Goal: Contribute content: Contribute content

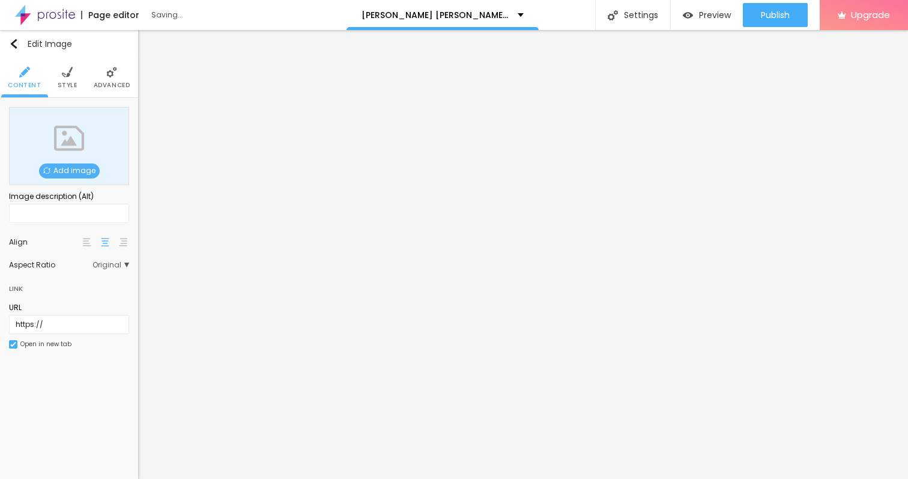
click at [57, 170] on span "Add image" at bounding box center [69, 170] width 61 height 15
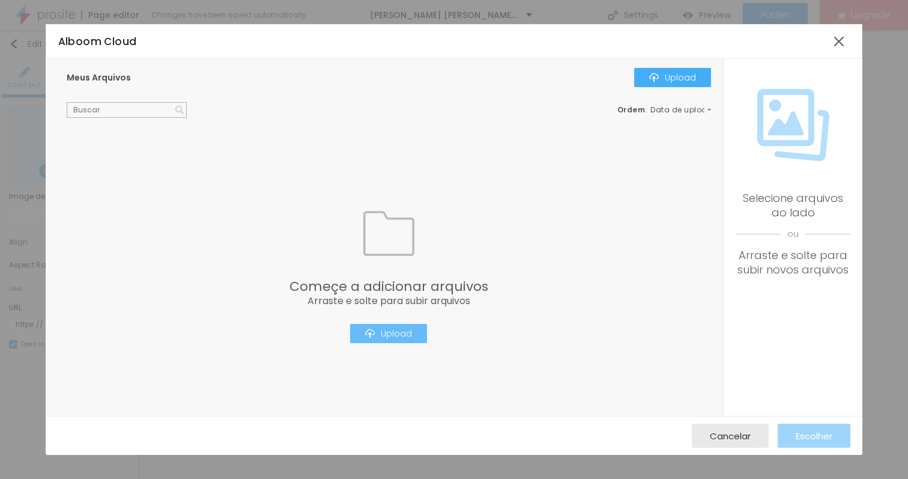
click at [402, 332] on div "Upload" at bounding box center [388, 334] width 47 height 10
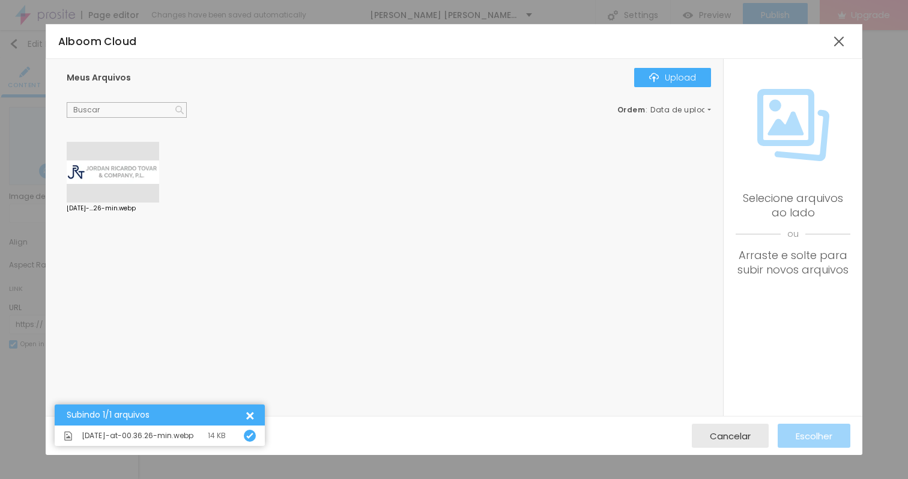
click at [122, 184] on div at bounding box center [113, 172] width 92 height 61
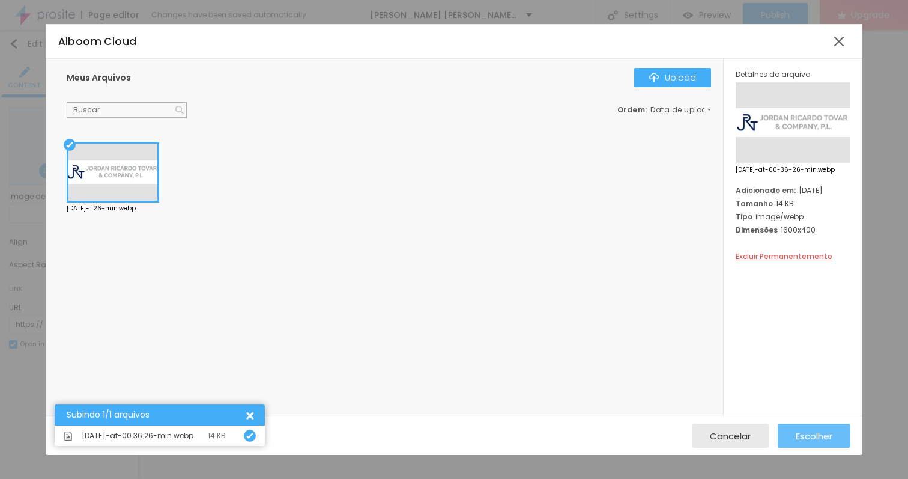
click at [832, 444] on div "Escolher" at bounding box center [814, 435] width 37 height 24
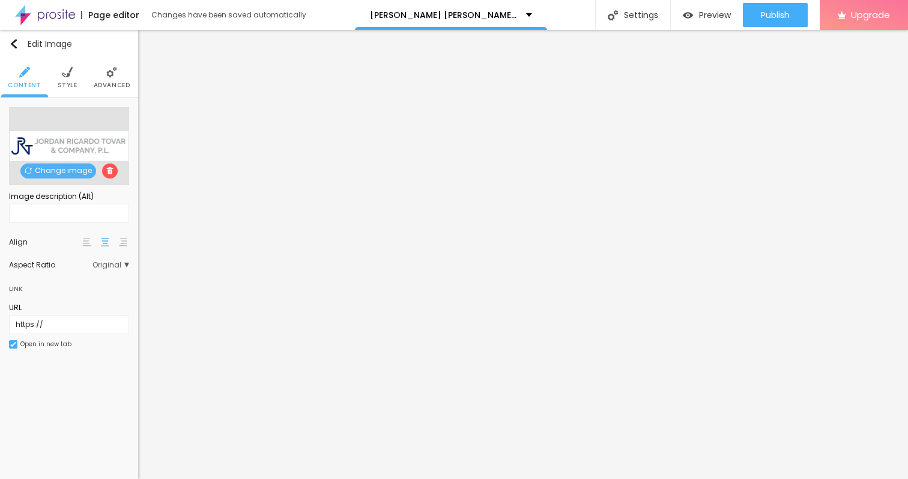
click at [63, 77] on img at bounding box center [67, 72] width 11 height 11
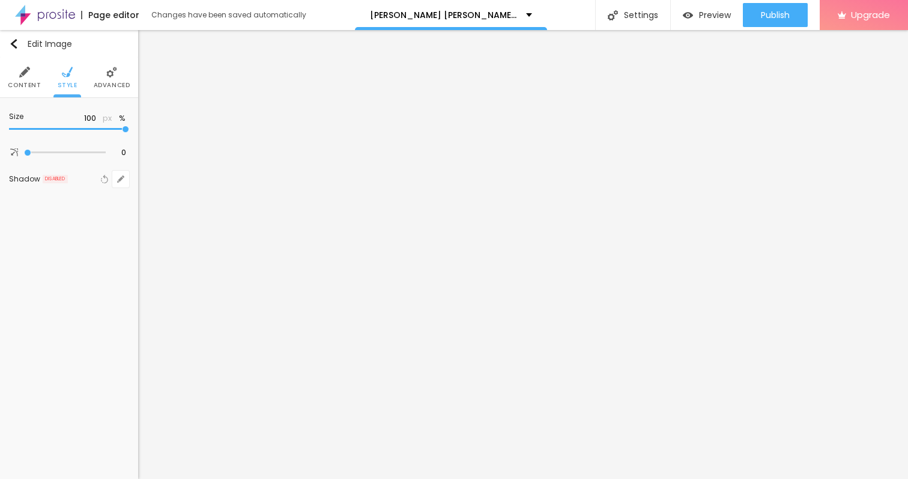
type input "55"
click at [67, 128] on input "range" at bounding box center [69, 129] width 120 height 6
type input "45"
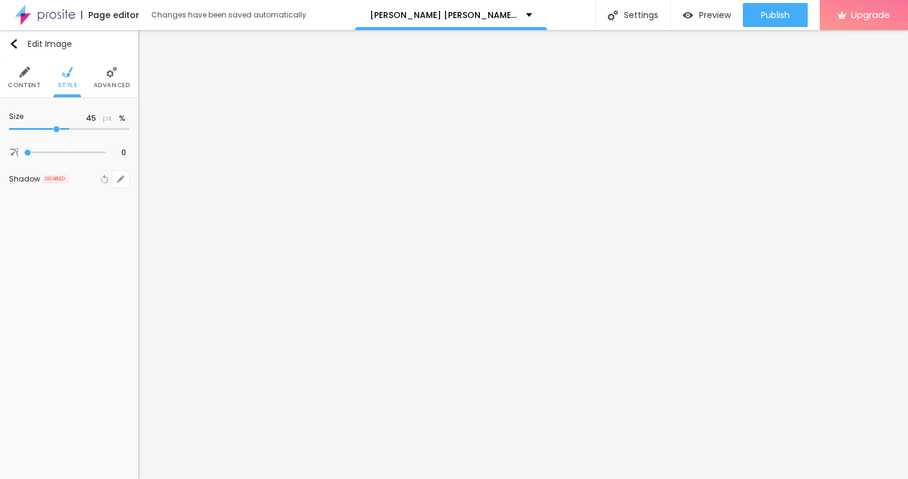
click at [56, 128] on input "range" at bounding box center [69, 129] width 120 height 6
click at [107, 91] on li "Advanced" at bounding box center [112, 78] width 37 height 40
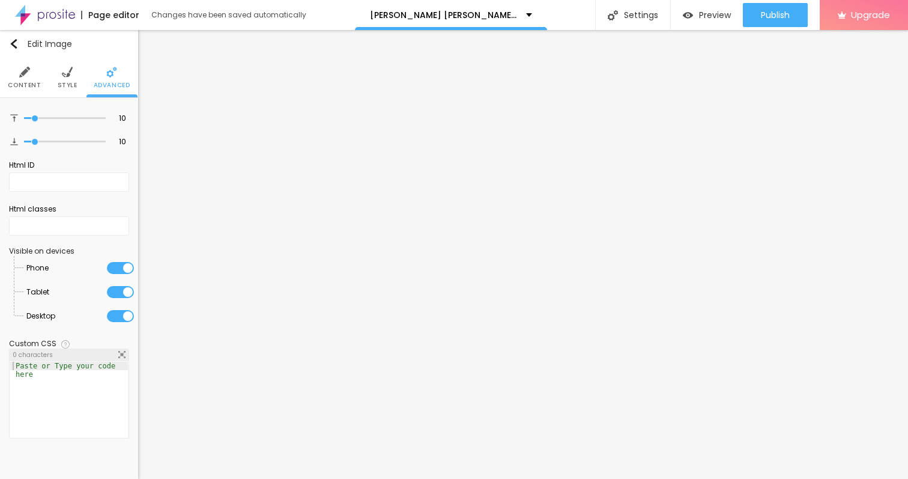
click at [28, 82] on span "Content" at bounding box center [24, 85] width 33 height 6
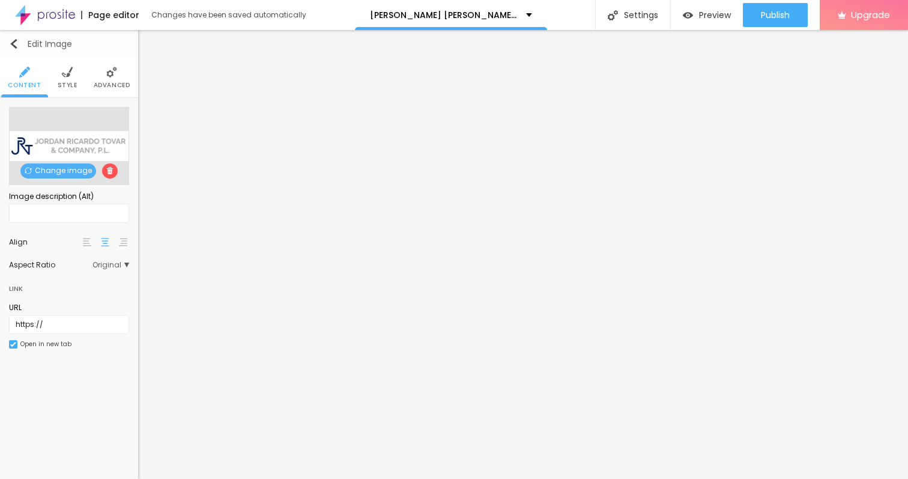
click at [19, 48] on div "Edit Image" at bounding box center [40, 44] width 63 height 10
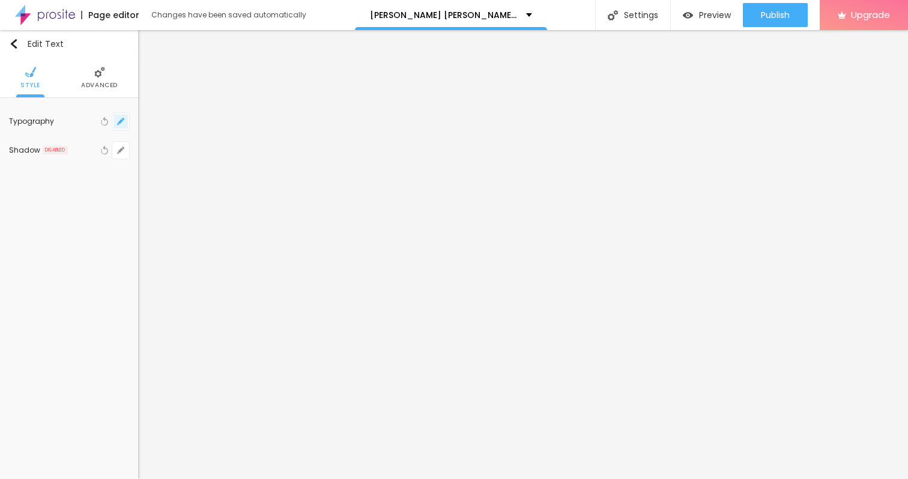
click at [118, 127] on button "button" at bounding box center [120, 121] width 17 height 17
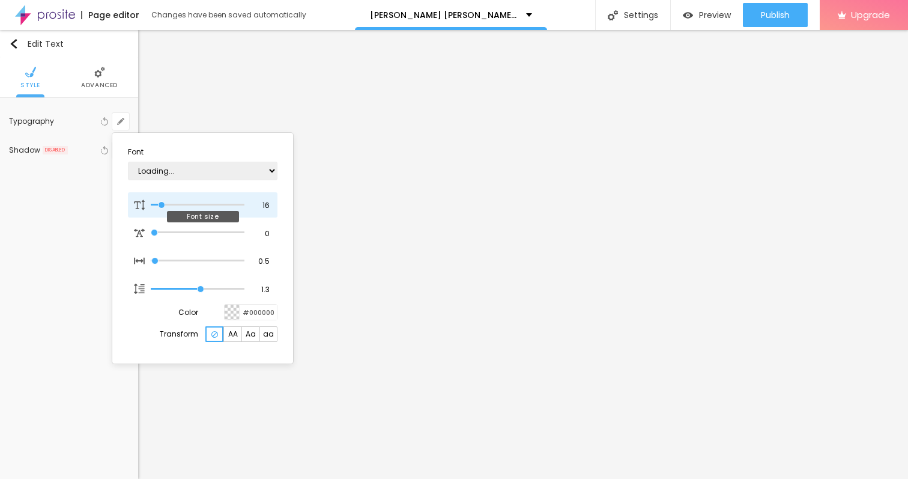
type input "1"
type input "17"
type input "1"
type input "18"
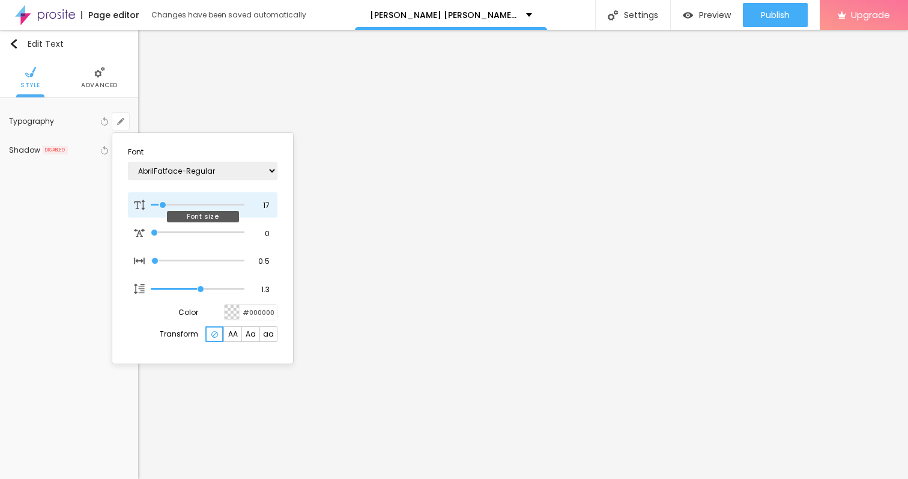
type input "18"
type input "1"
type input "19"
type input "1"
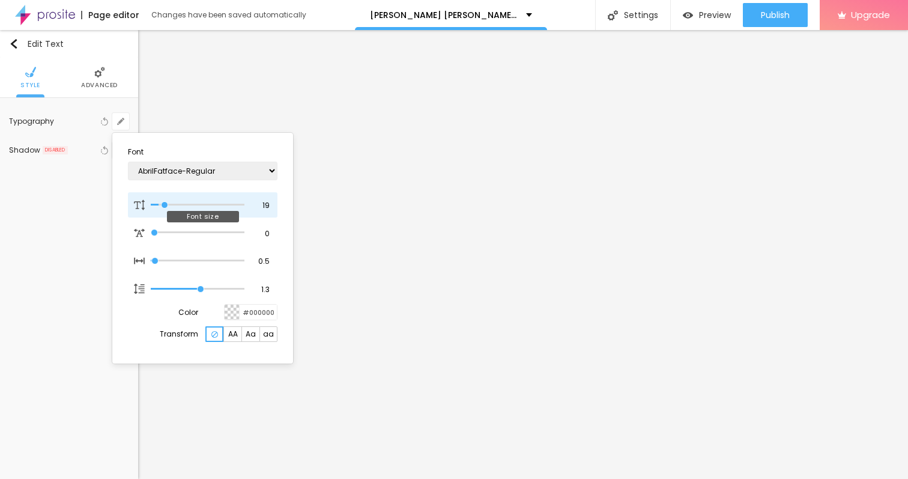
type input "21"
type input "1"
type input "22"
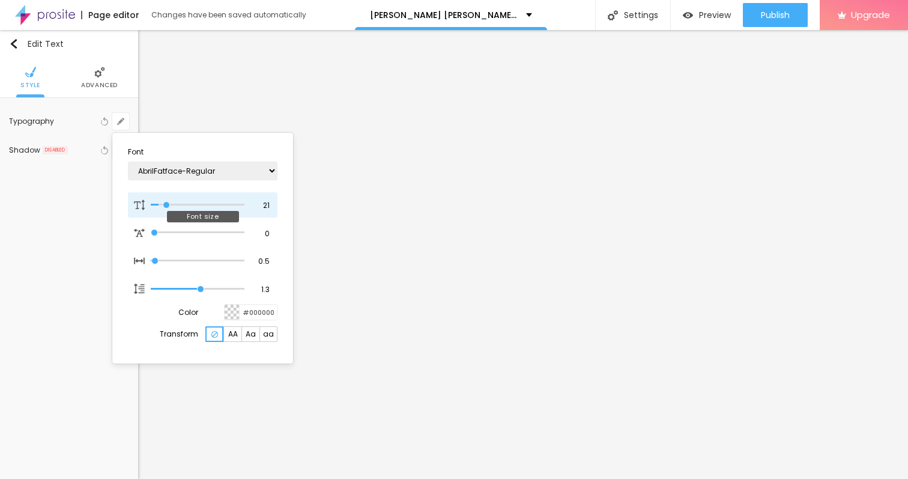
type input "1"
type input "23"
type input "1"
type input "24"
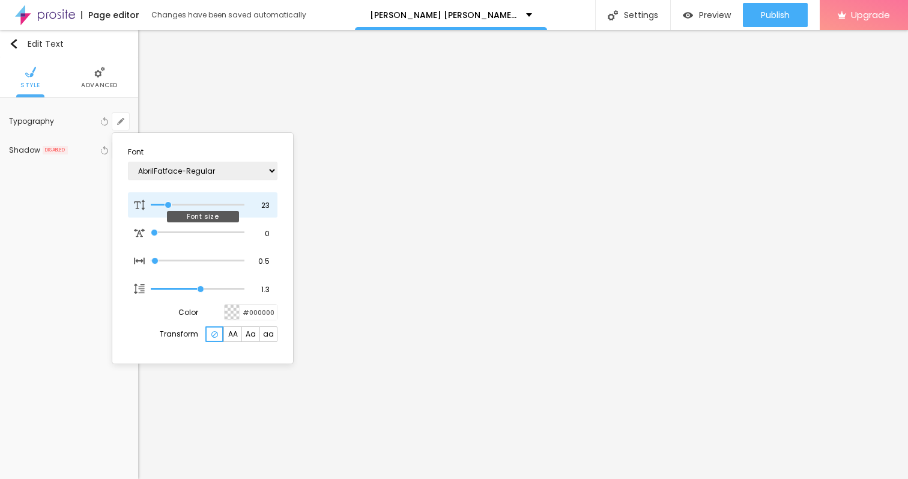
type input "24"
type input "1"
type input "25"
type input "1"
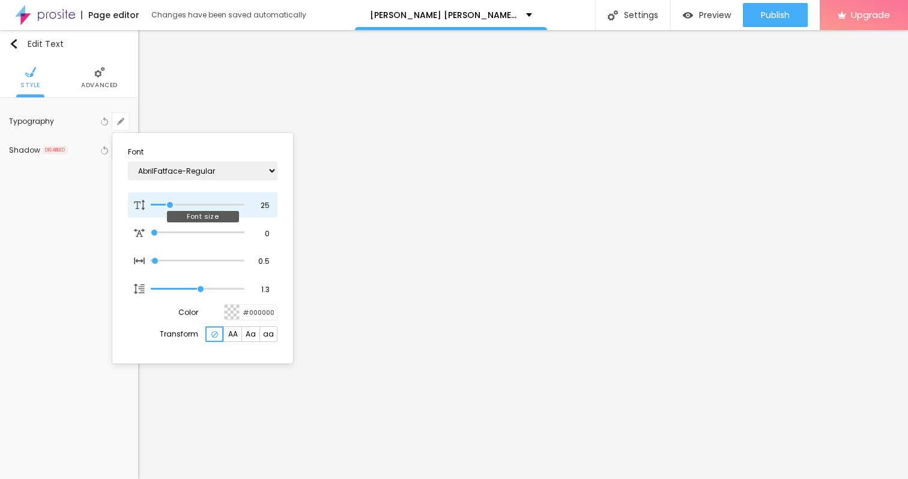
type input "26"
type input "1"
type input "27"
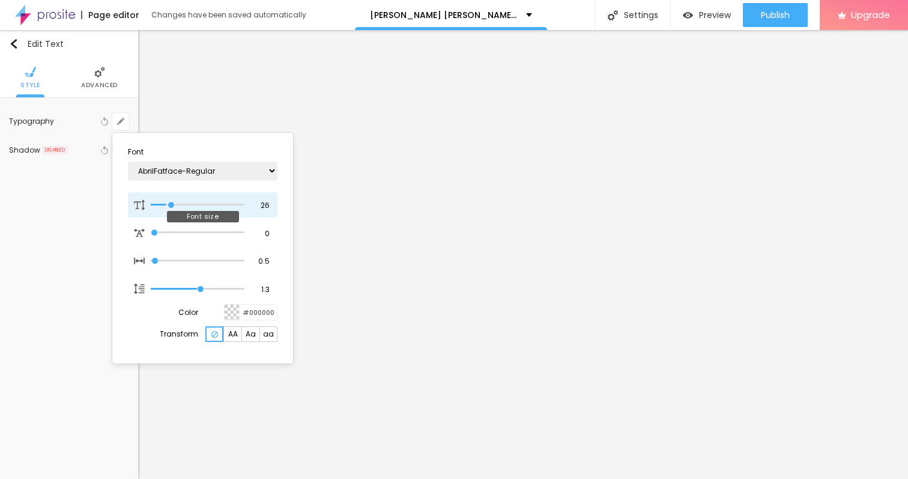
type input "1"
type input "28"
type input "1"
type input "29"
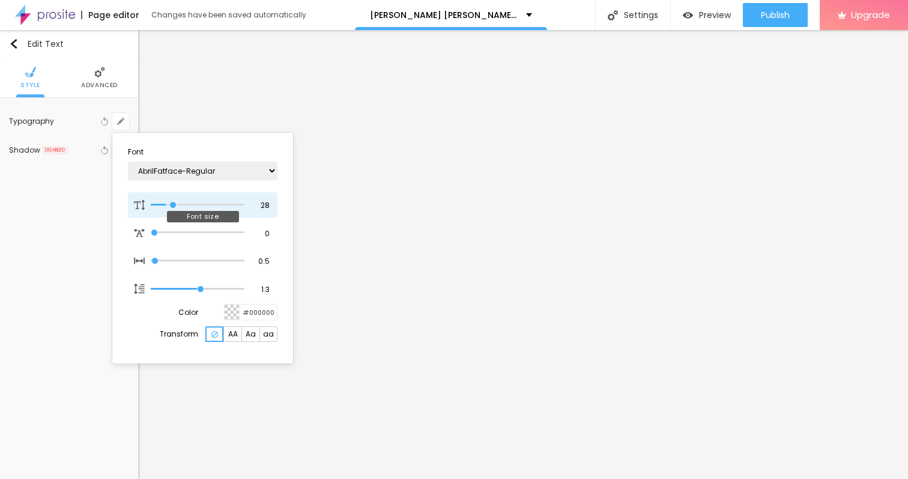
type input "29"
type input "1"
type input "28"
type input "1"
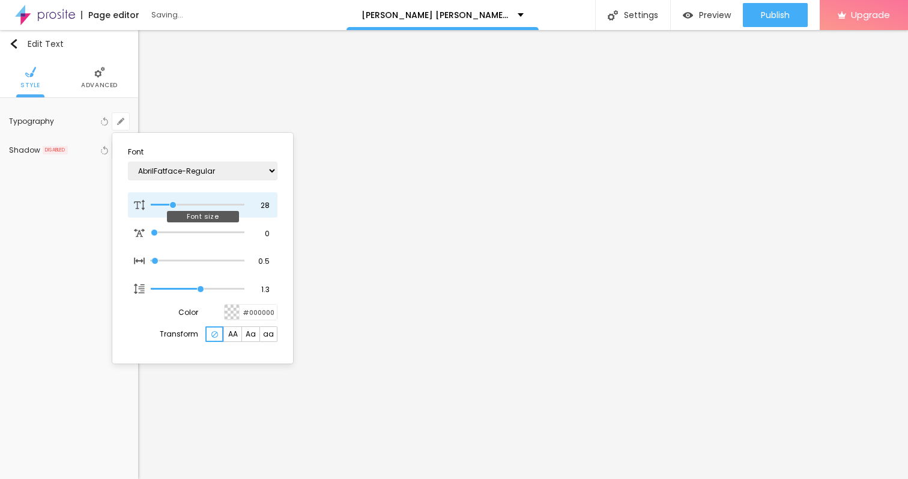
type input "27"
type input "1"
type input "26"
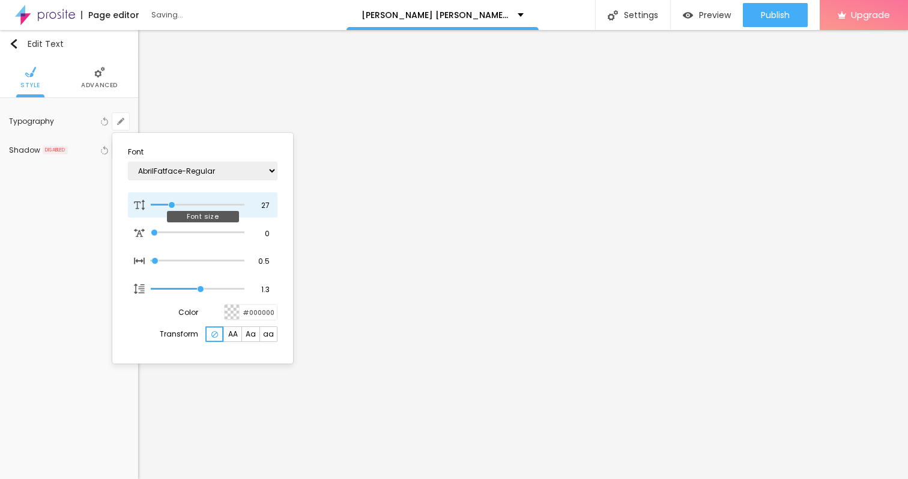
type input "1"
type input "25"
type input "1"
type input "24"
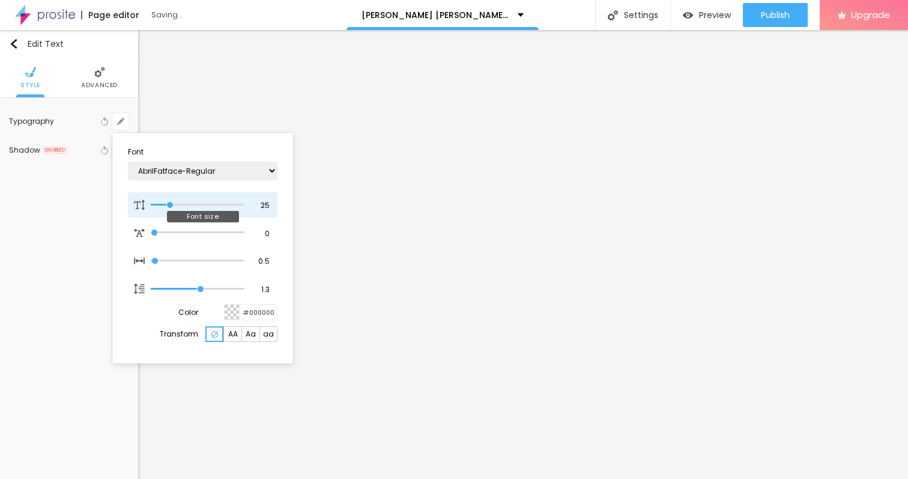
type input "24"
type input "1"
type input "23"
type input "1"
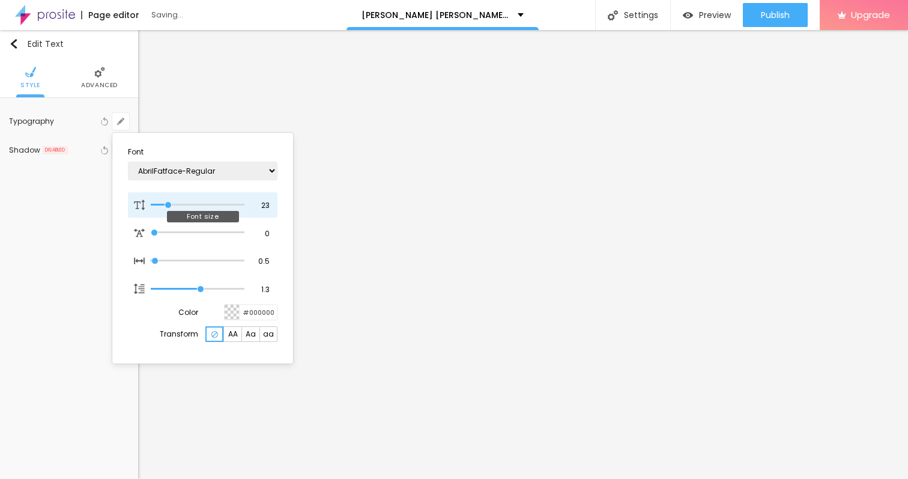
type input "22"
type input "1"
type input "21"
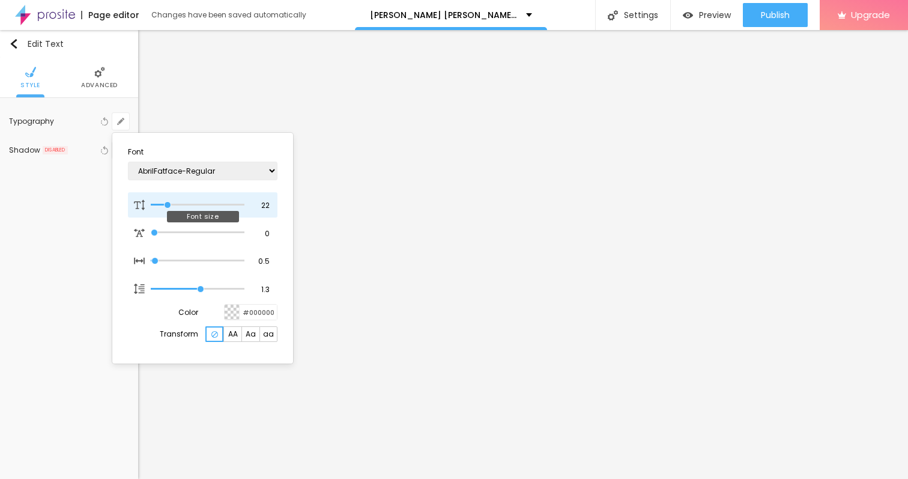
type input "1"
type input "20"
type input "1"
type input "20"
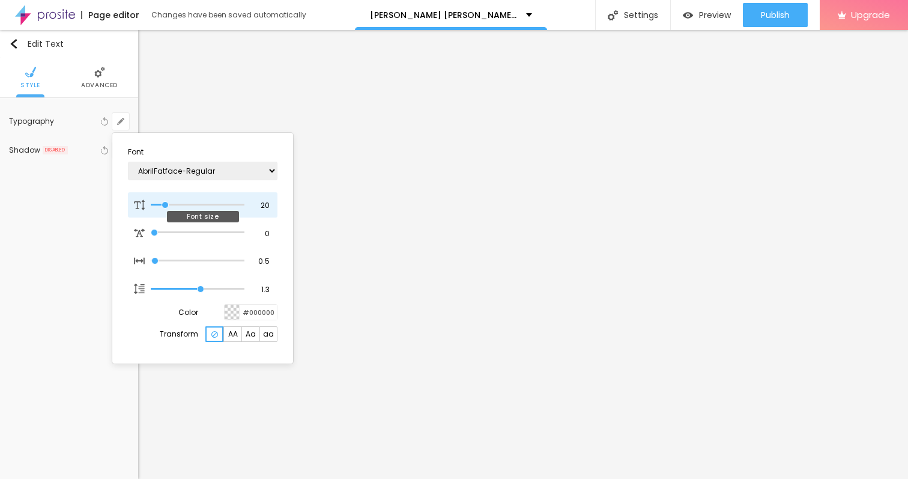
click at [166, 204] on input "range" at bounding box center [198, 205] width 94 height 6
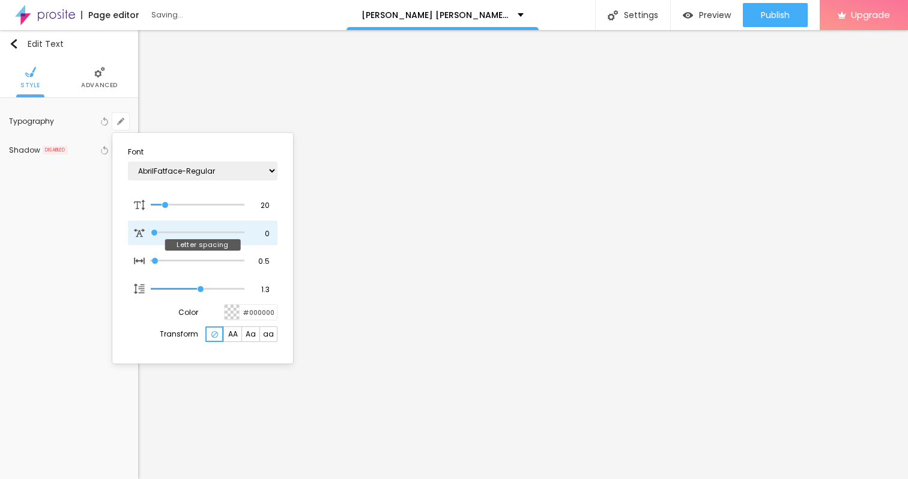
type input "1"
type input "0.1"
type input "1"
type input "0.2"
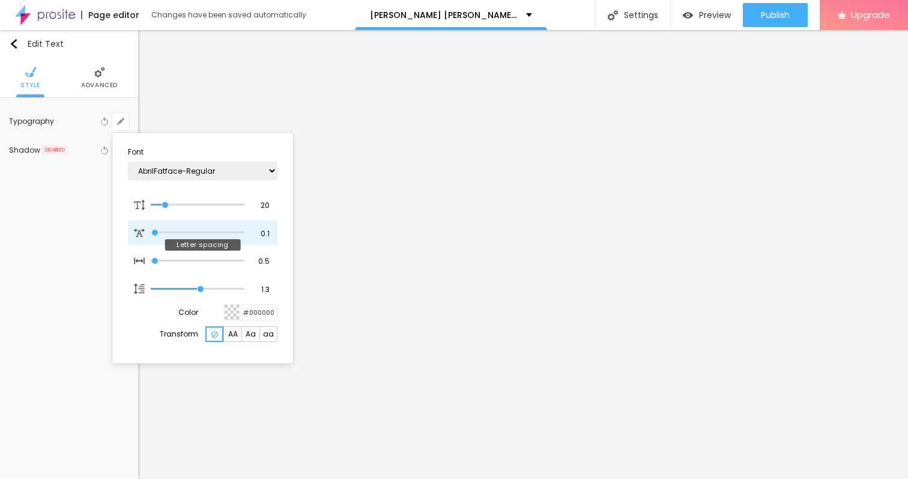
type input "0.2"
type input "1"
type input "0.3"
type input "1"
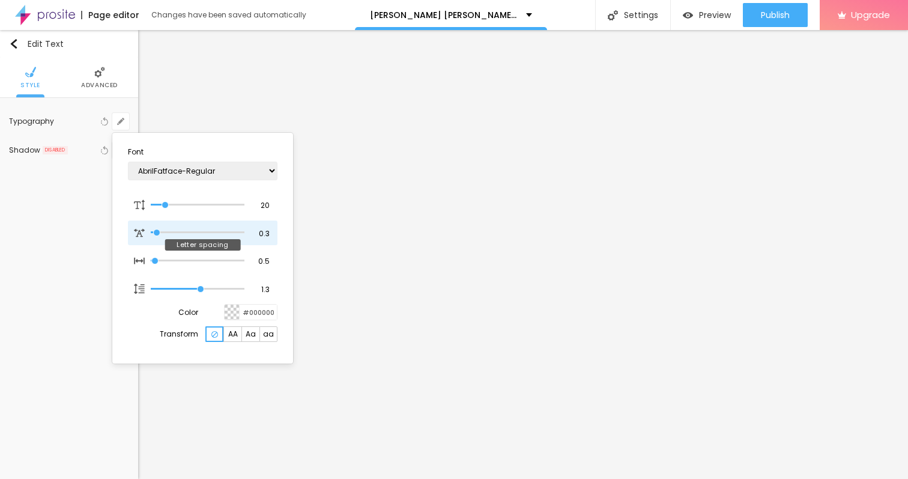
type input "0.4"
type input "1"
type input "0.5"
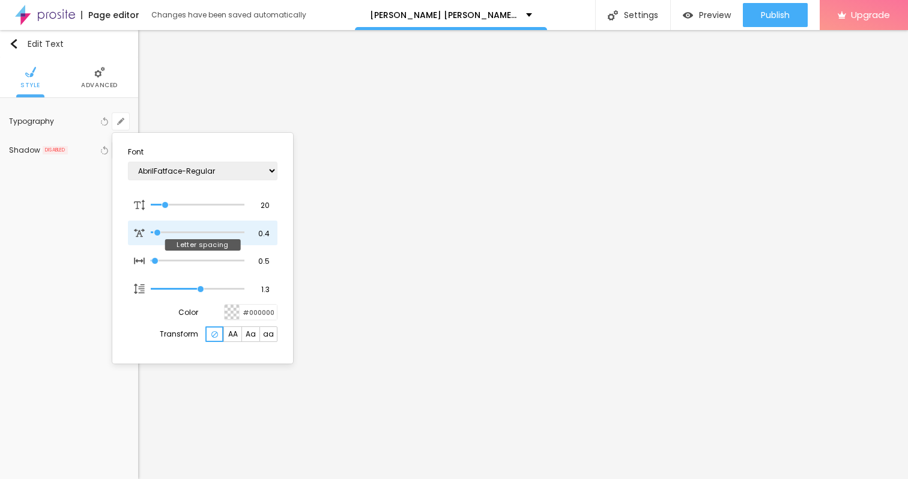
type input "1"
type input "0.6"
type input "1"
drag, startPoint x: 152, startPoint y: 233, endPoint x: 160, endPoint y: 234, distance: 7.9
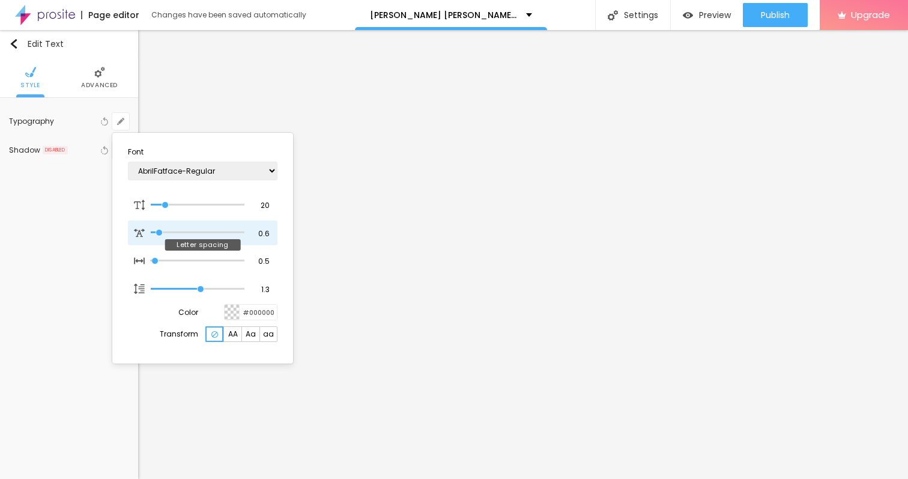
type input "0.6"
click at [160, 234] on input "range" at bounding box center [198, 232] width 94 height 6
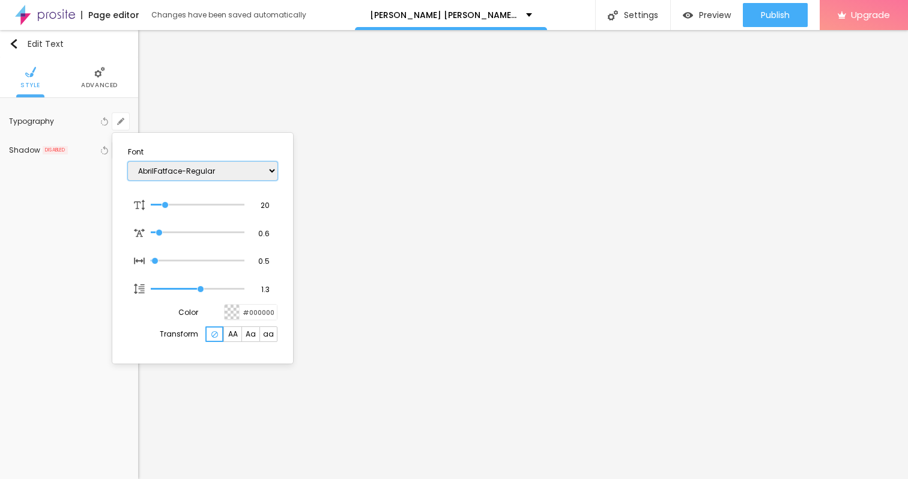
click at [184, 170] on select "AbrilFatface-Regular Actor-Regular Alegreya AlegreyaBlack [PERSON_NAME] [PERSON…" at bounding box center [203, 171] width 150 height 19
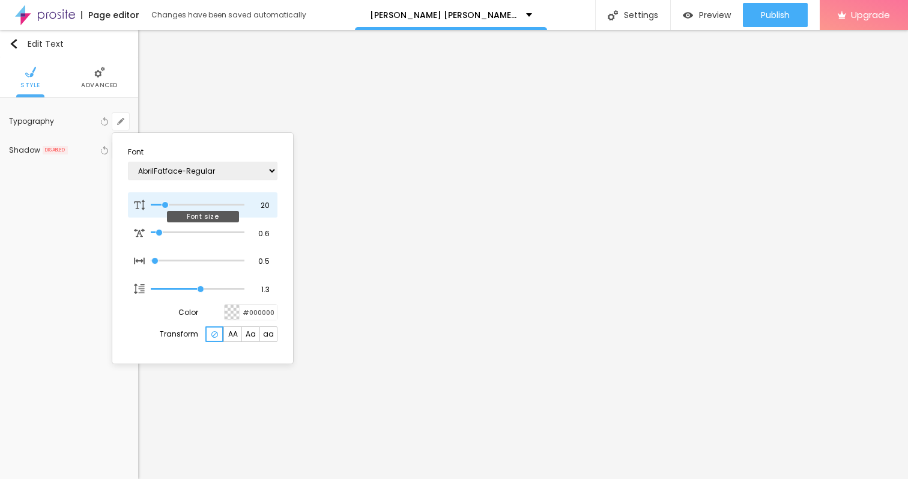
type input "22"
type input "1"
type input "26"
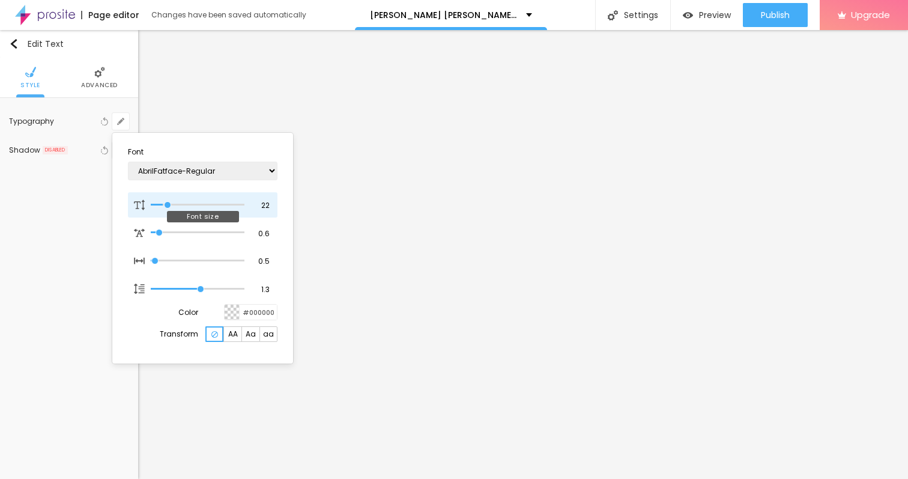
type input "1"
type input "28"
type input "1"
type input "31"
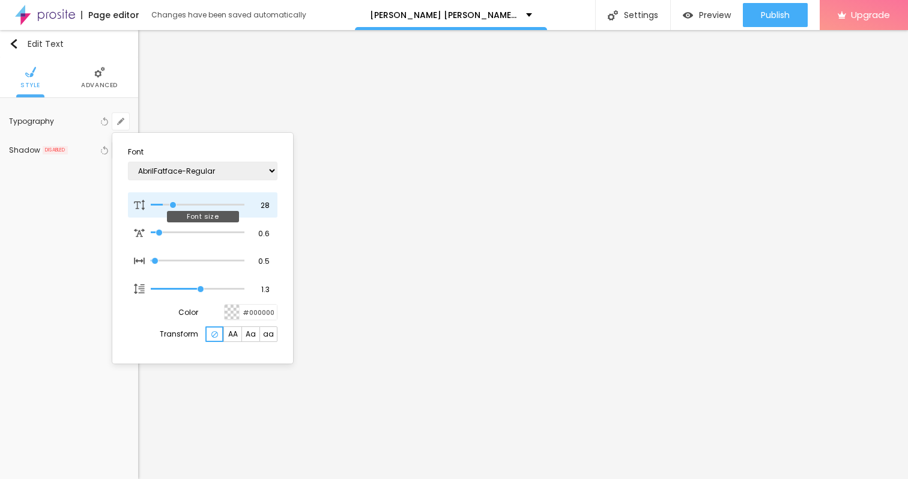
type input "31"
type input "1"
type input "33"
type input "1"
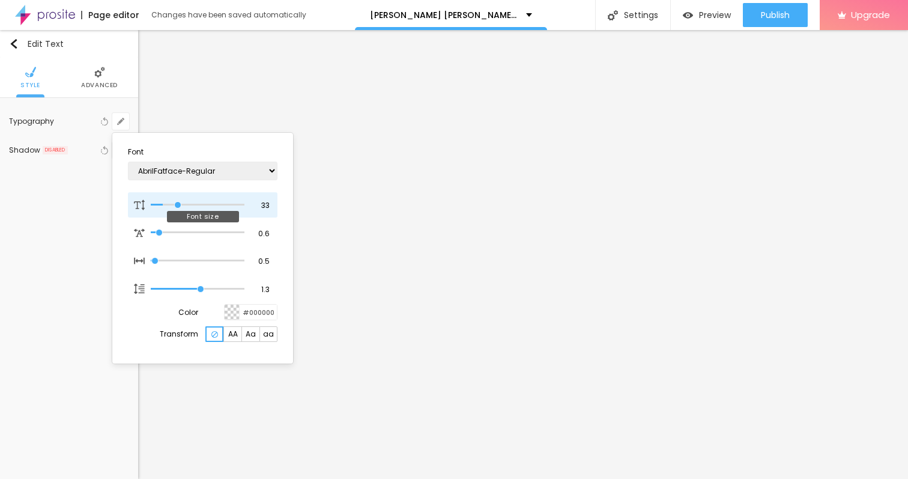
type input "35"
type input "1"
type input "36"
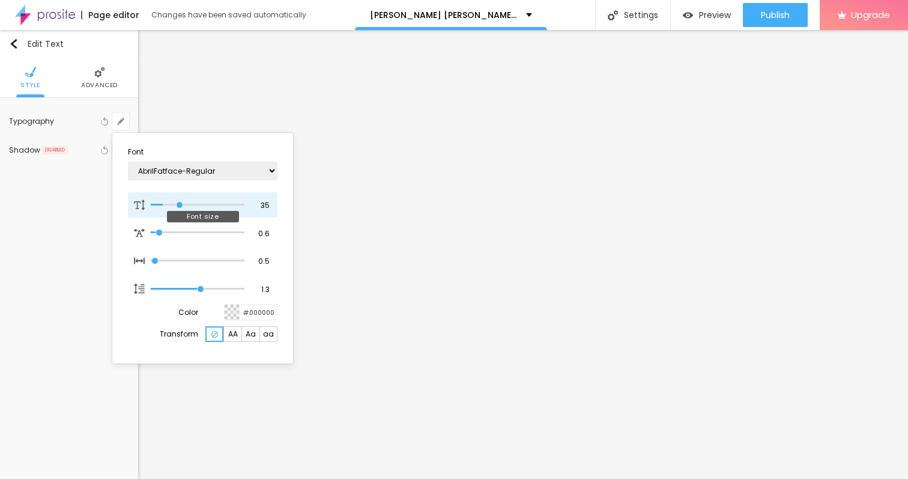
type input "1"
type input "37"
type input "1"
type input "38"
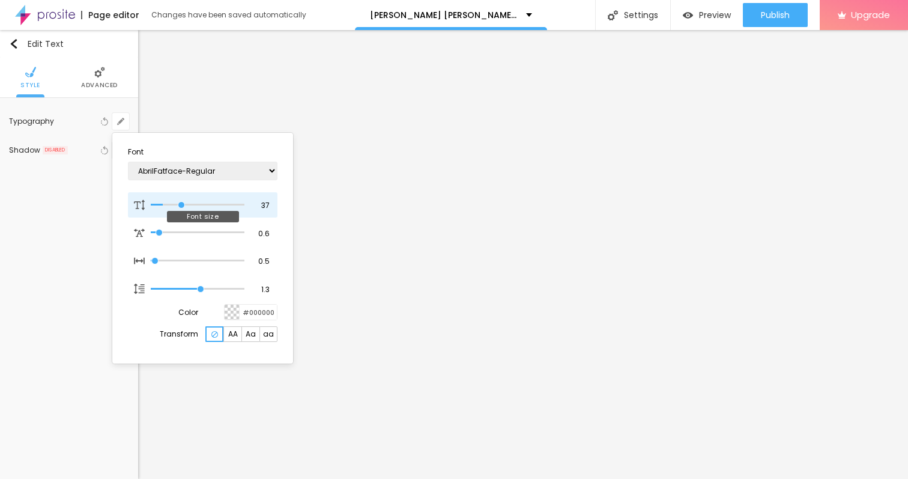
type input "38"
type input "1"
type input "39"
type input "1"
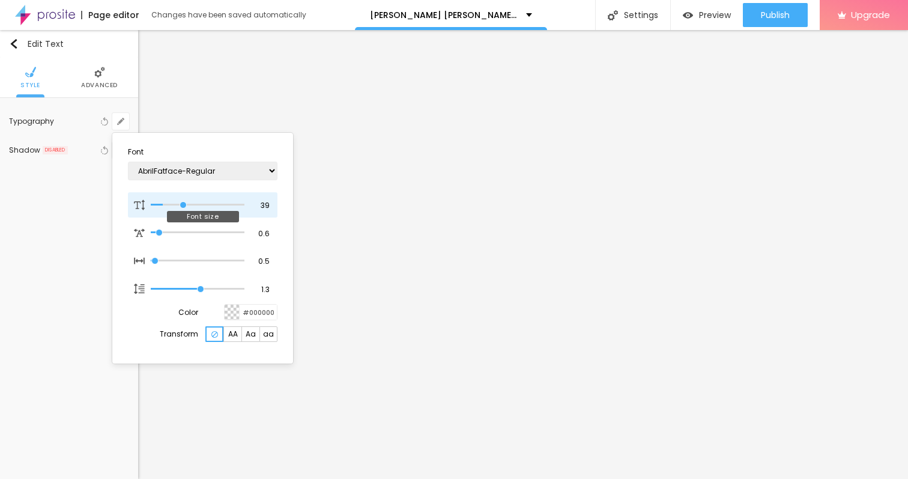
type input "40"
type input "1"
type input "41"
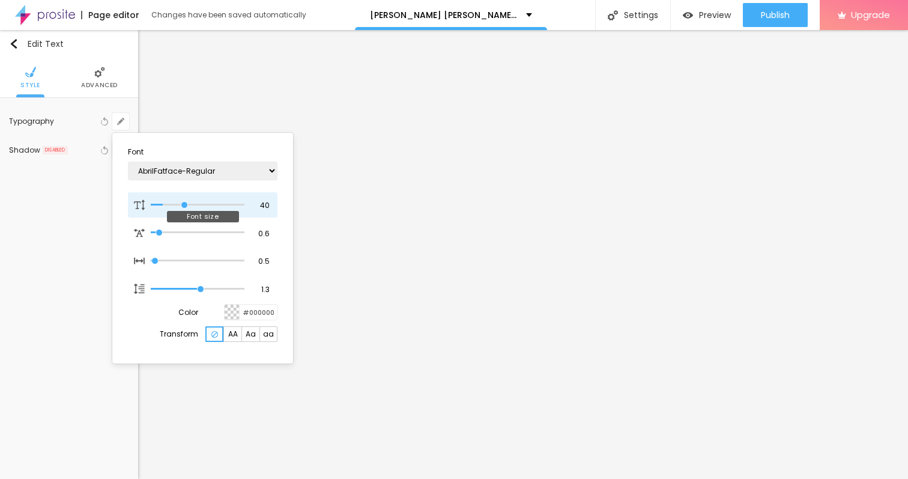
type input "1"
type input "42"
type input "1"
type input "43"
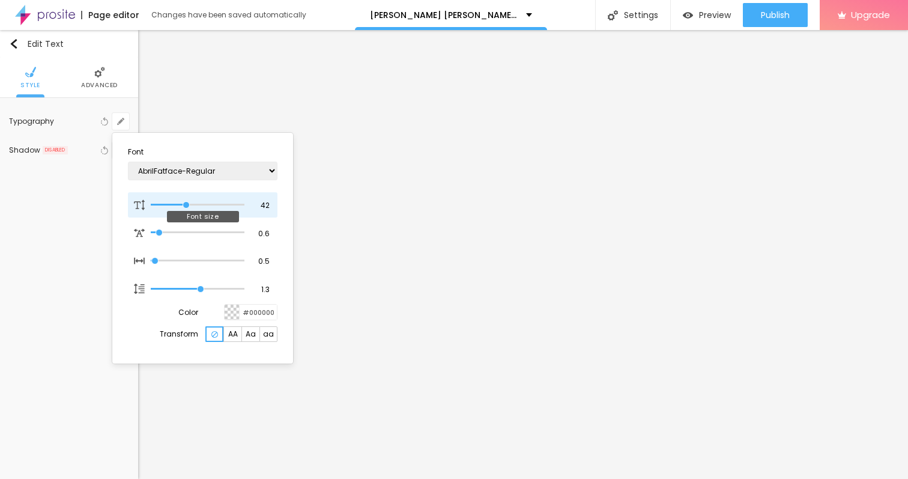
type input "43"
type input "1"
type input "44"
type input "1"
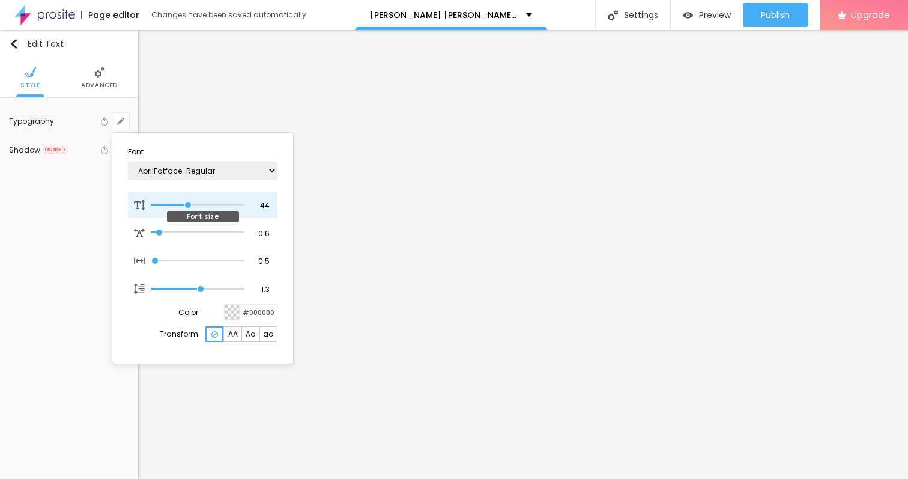
type input "43"
type input "1"
type input "42"
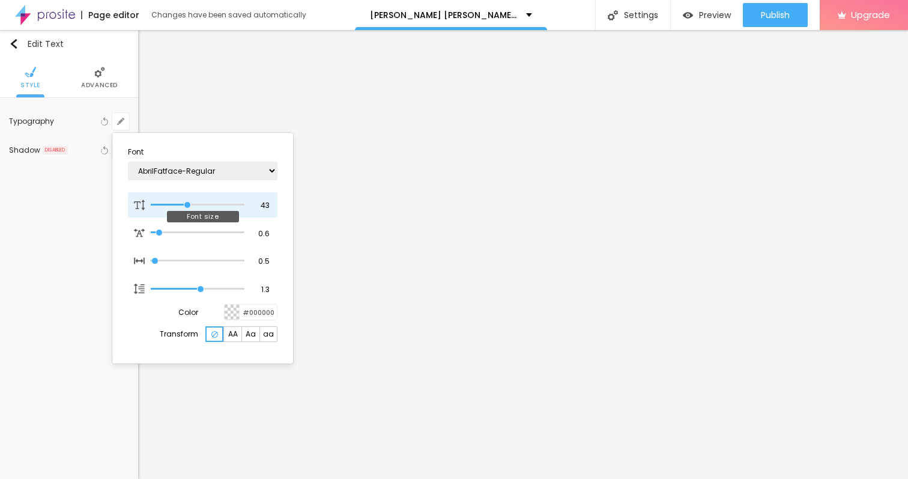
type input "1"
type input "41"
type input "1"
type input "40"
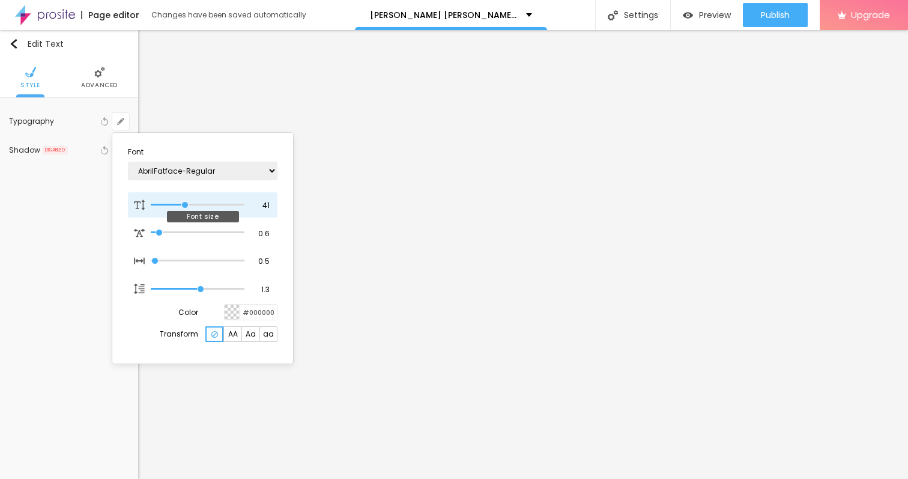
type input "40"
type input "1"
type input "39"
type input "1"
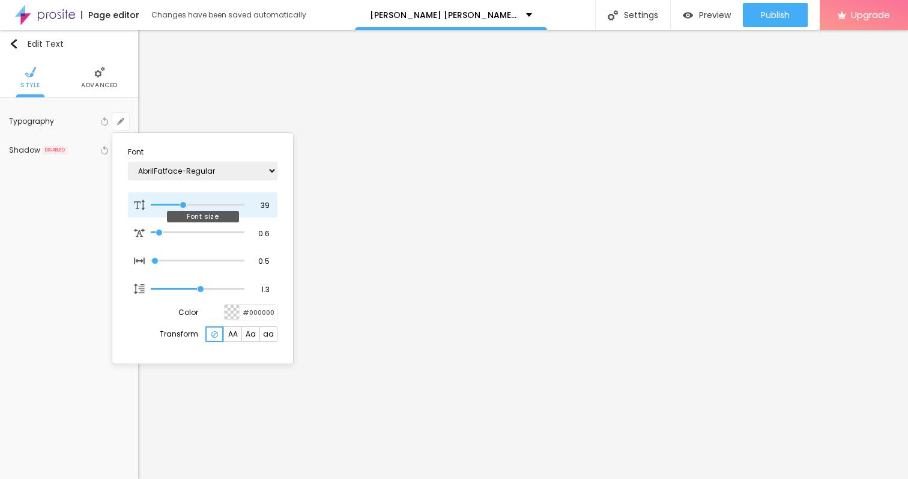
type input "38"
type input "1"
type input "37"
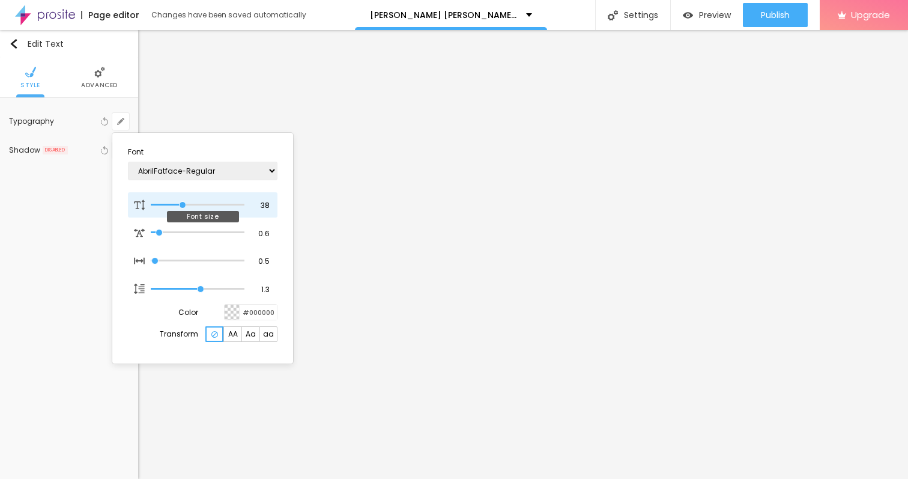
type input "1"
type input "36"
type input "1"
type input "34"
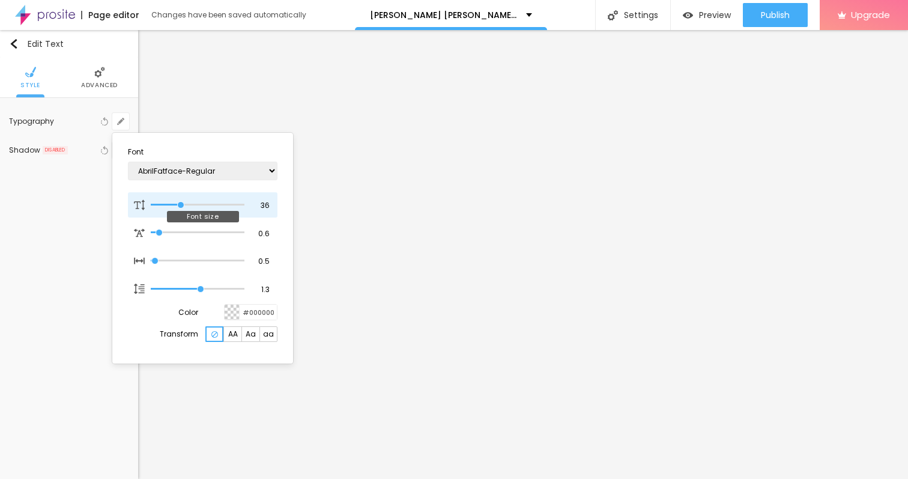
type input "34"
type input "1"
type input "32"
type input "1"
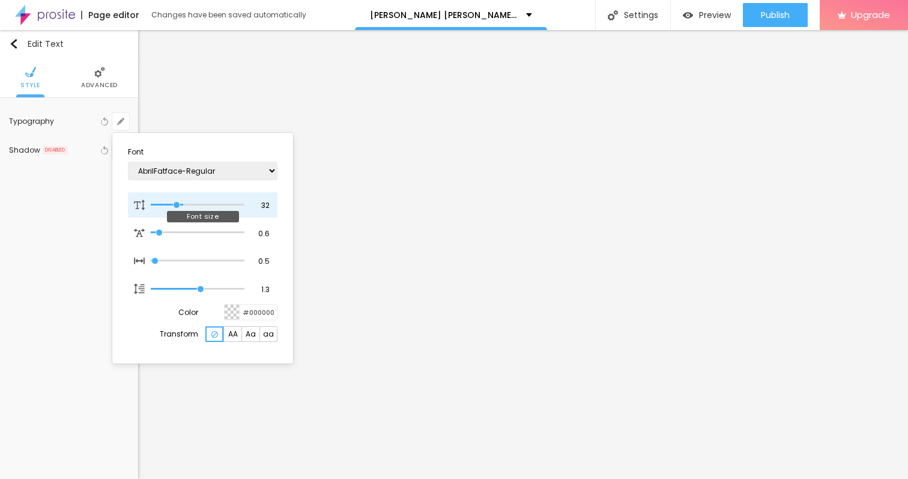
type input "31"
type input "1"
type input "30"
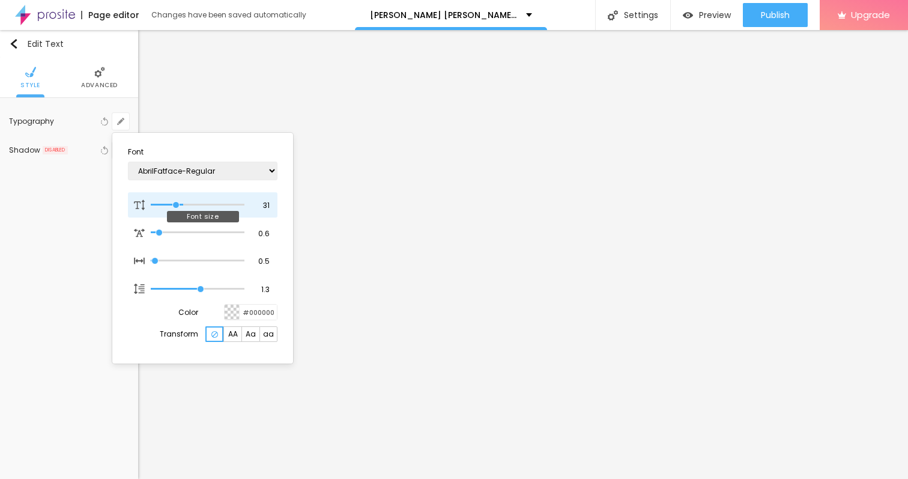
type input "1"
type input "29"
type input "1"
type input "28"
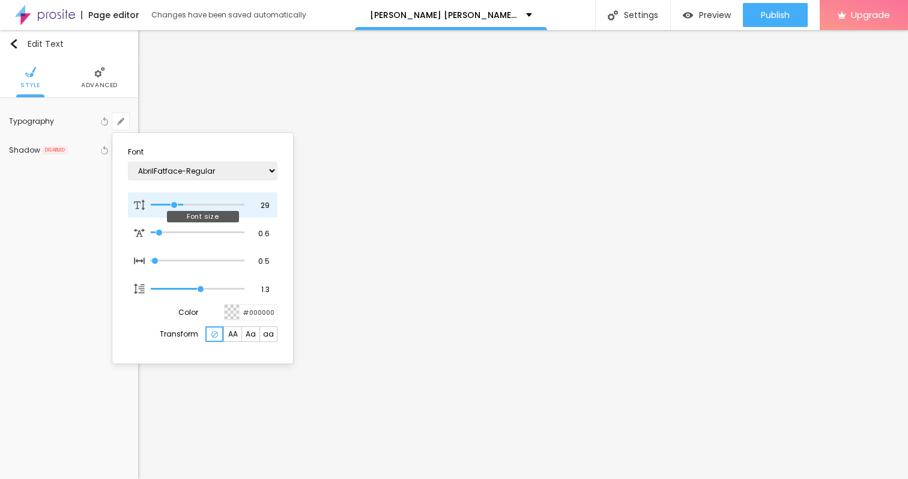
type input "28"
type input "1"
type input "27"
type input "1"
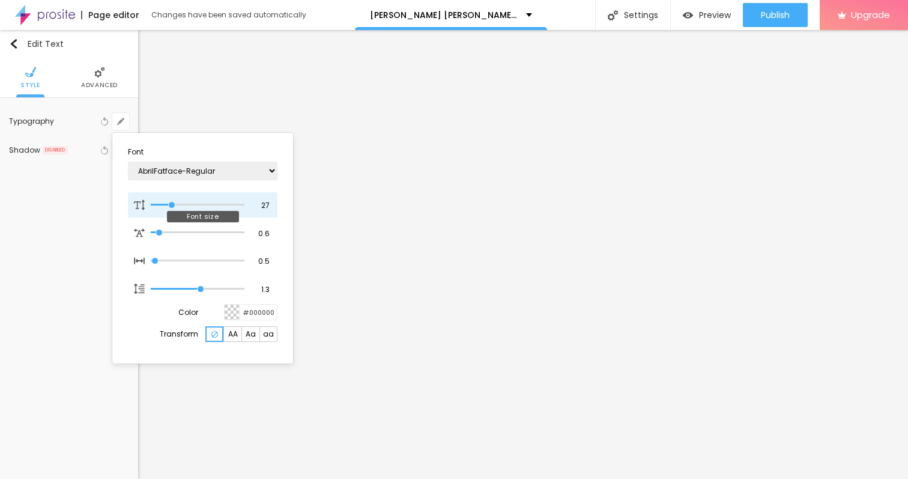
type input "26"
type input "1"
type input "25"
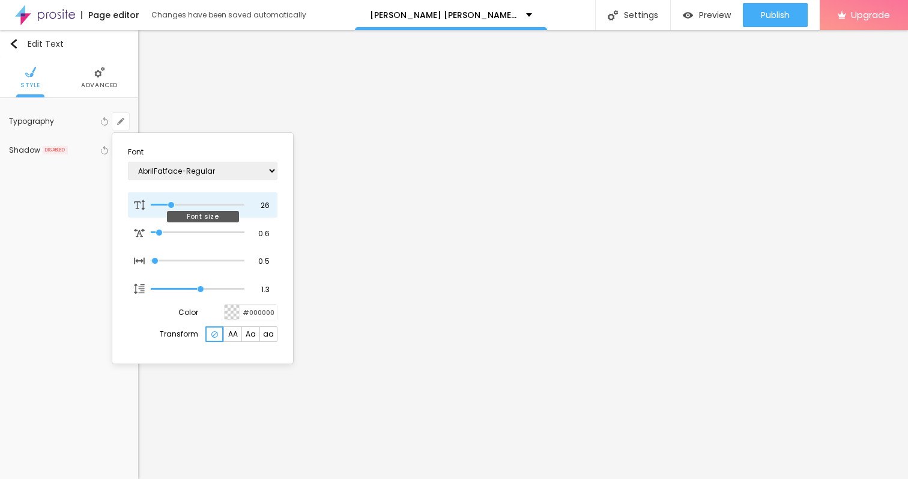
type input "1"
type input "24"
type input "1"
type input "23"
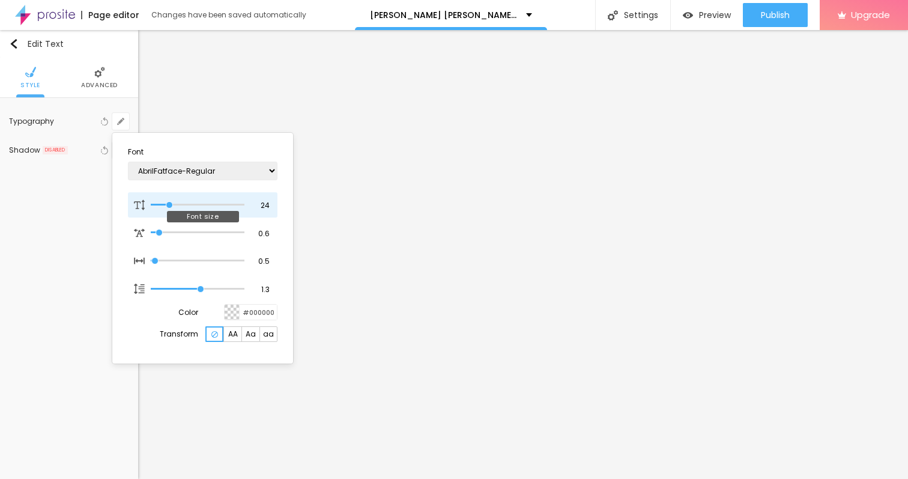
type input "23"
type input "1"
type input "22"
type input "1"
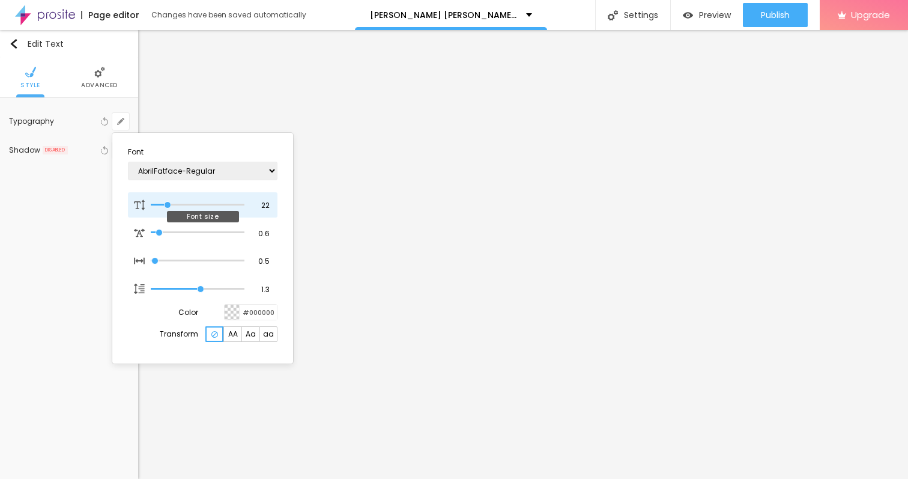
type input "22"
click at [168, 206] on input "range" at bounding box center [198, 205] width 94 height 6
click at [599, 151] on div at bounding box center [454, 239] width 908 height 479
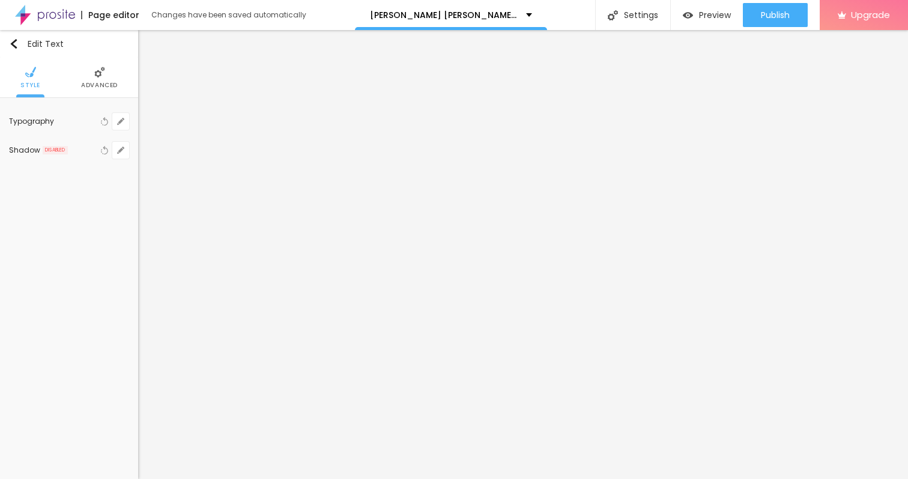
click at [95, 76] on img at bounding box center [99, 72] width 11 height 11
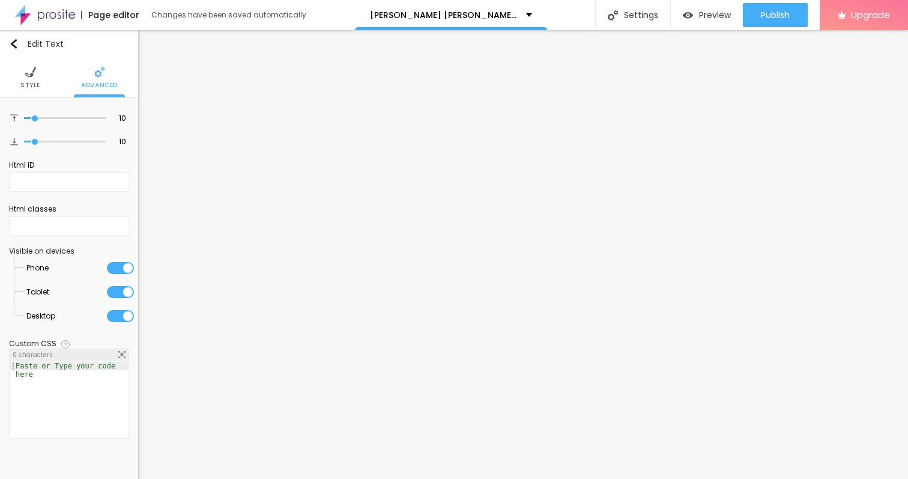
click at [32, 86] on span "Style" at bounding box center [30, 85] width 20 height 6
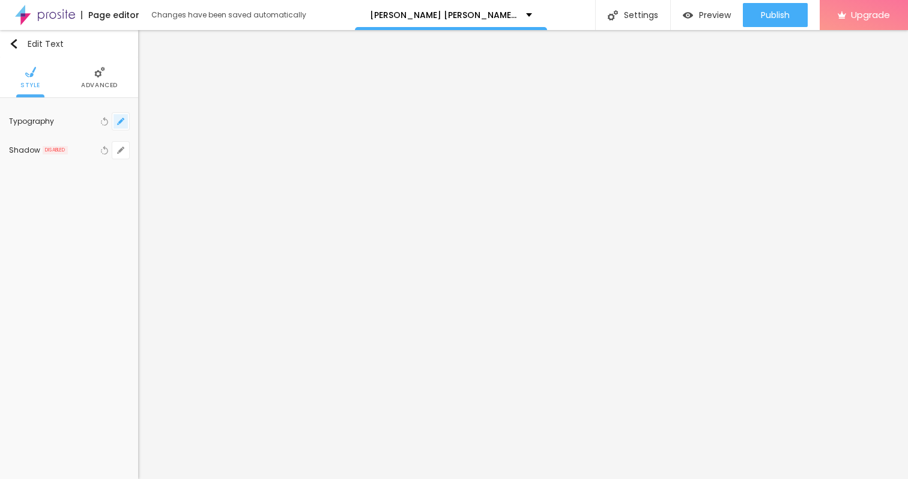
click at [124, 125] on button "button" at bounding box center [120, 121] width 17 height 17
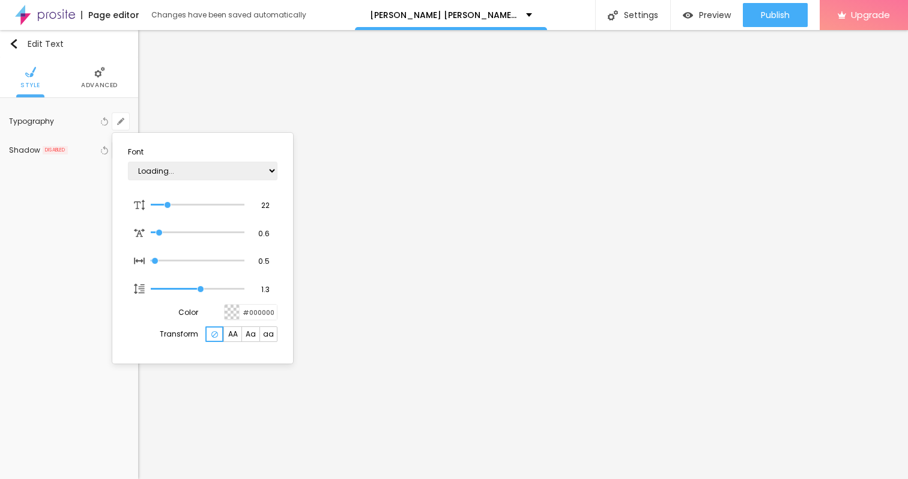
type input "1"
type input "25"
type input "1"
type input "26"
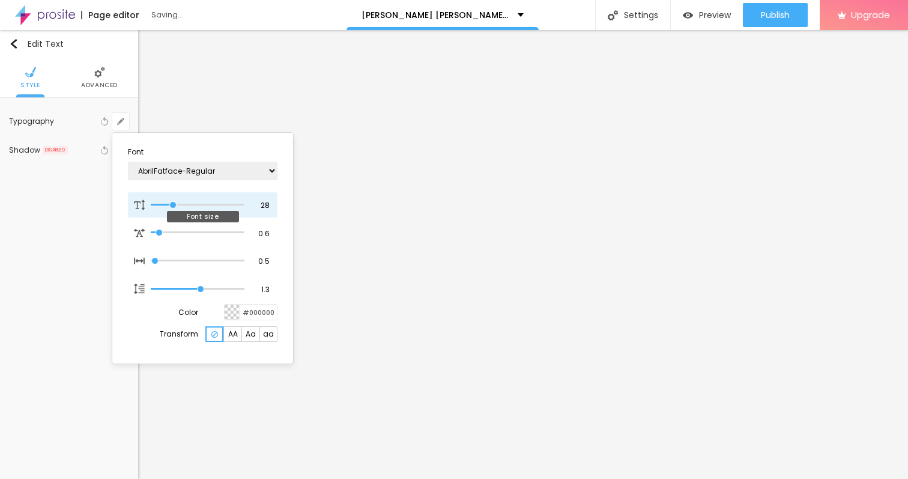
click at [173, 205] on input "range" at bounding box center [198, 205] width 94 height 6
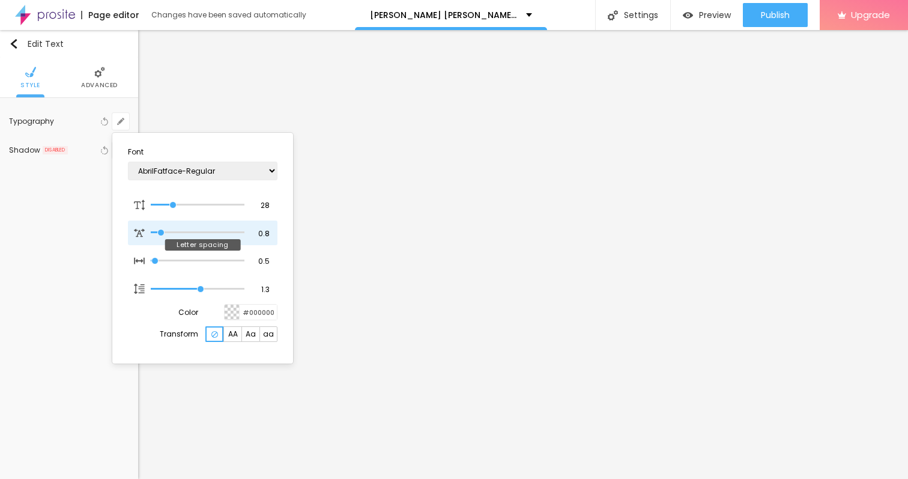
click at [162, 231] on input "range" at bounding box center [198, 232] width 94 height 6
click at [95, 291] on div at bounding box center [454, 239] width 908 height 479
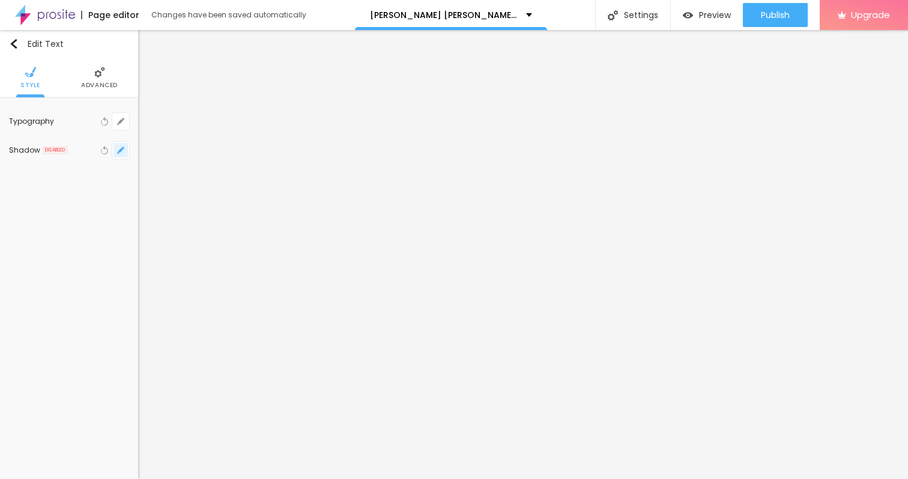
click at [117, 153] on icon "button" at bounding box center [120, 150] width 7 height 7
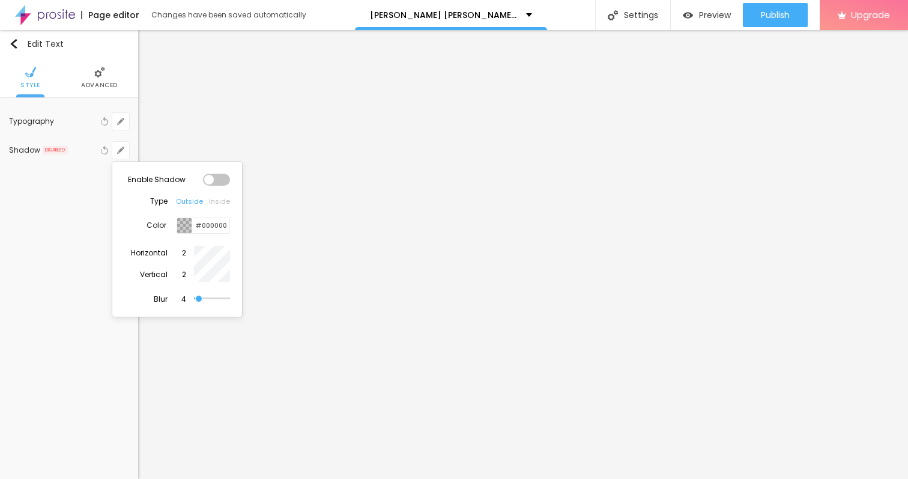
click at [85, 184] on div at bounding box center [454, 239] width 908 height 479
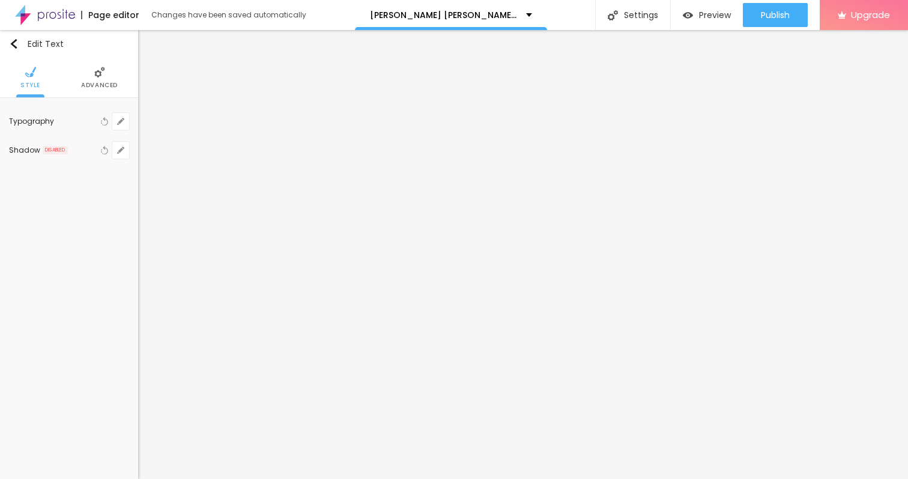
click at [92, 82] on span "Advanced" at bounding box center [99, 85] width 37 height 6
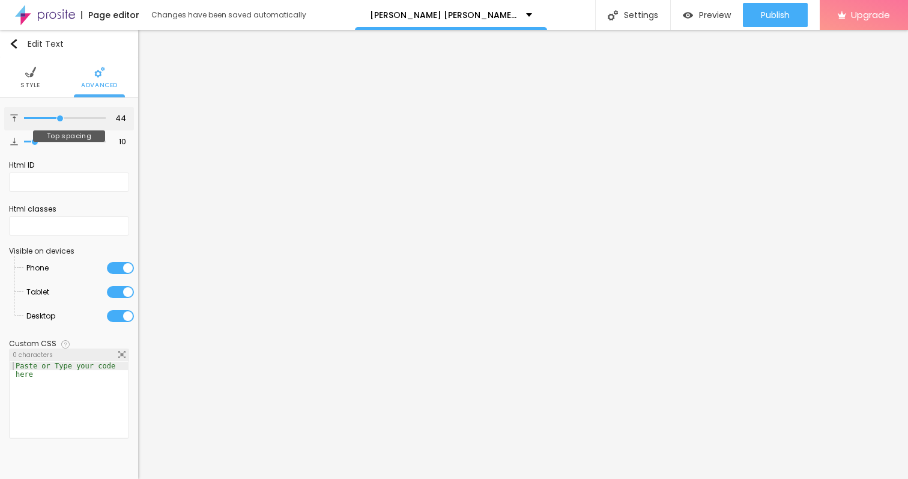
drag, startPoint x: 38, startPoint y: 118, endPoint x: 59, endPoint y: 120, distance: 21.1
click at [59, 120] on input "range" at bounding box center [65, 118] width 82 height 6
click at [31, 79] on li "Style" at bounding box center [30, 78] width 20 height 40
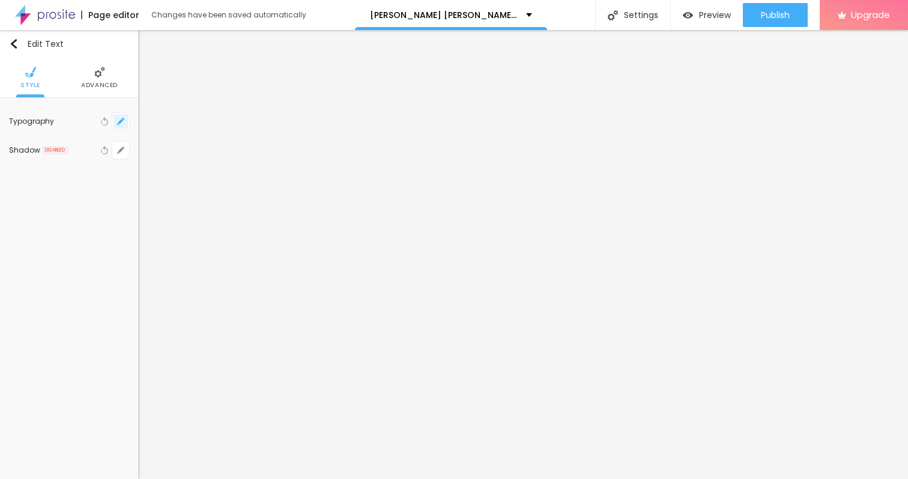
click at [115, 124] on button "button" at bounding box center [120, 121] width 17 height 17
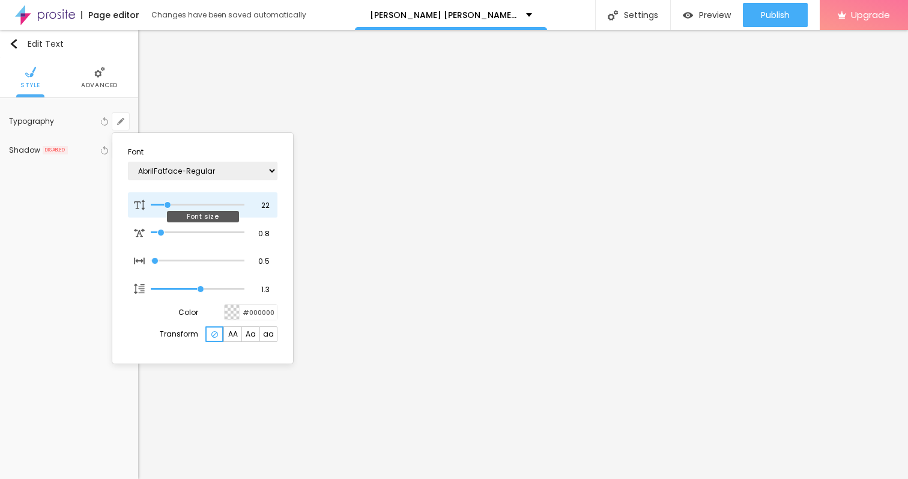
click at [168, 202] on input "range" at bounding box center [198, 205] width 94 height 6
click at [330, 357] on div at bounding box center [454, 239] width 908 height 479
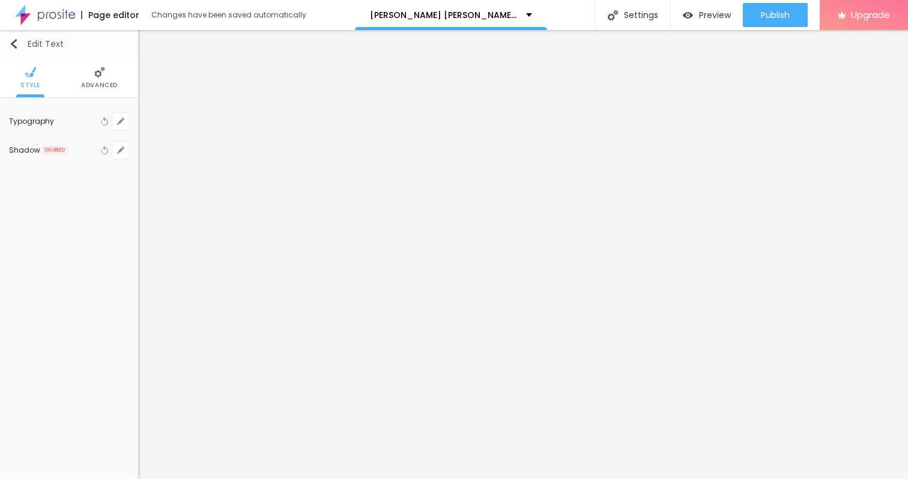
click at [15, 40] on img "button" at bounding box center [14, 44] width 10 height 10
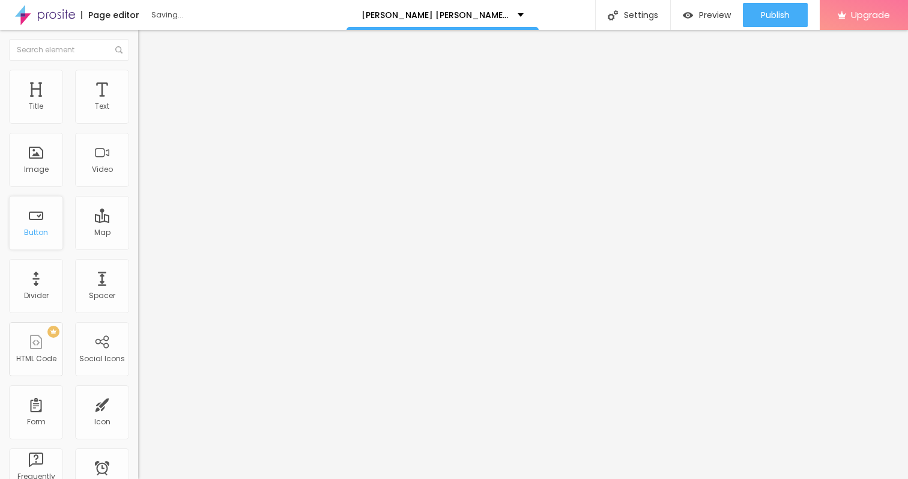
click at [34, 234] on div "Button" at bounding box center [36, 232] width 24 height 8
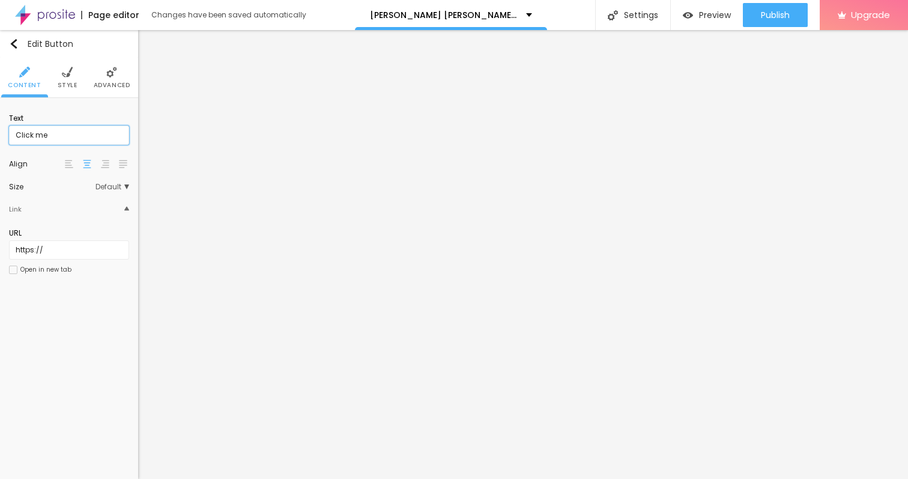
click at [49, 131] on input "Click me" at bounding box center [69, 135] width 120 height 19
paste input "→ VIEW DOCUMENT HERE"
click at [67, 84] on span "Style" at bounding box center [68, 85] width 20 height 6
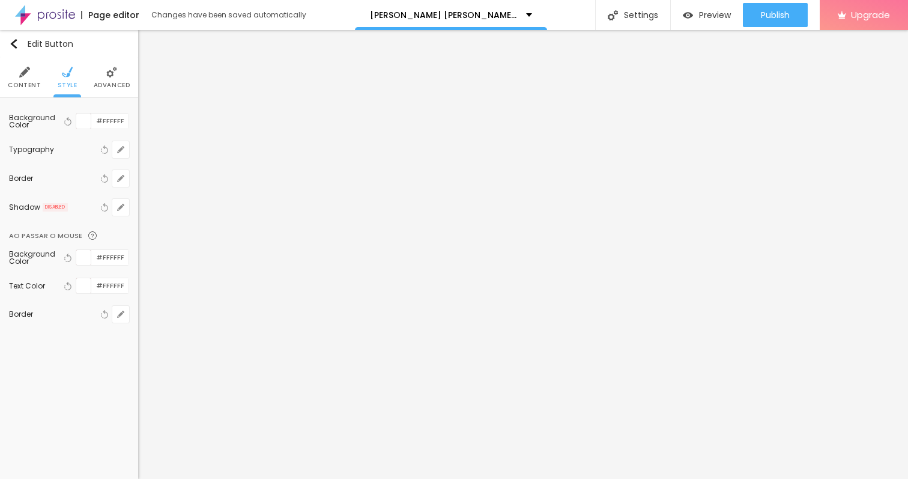
click at [112, 89] on li "Advanced" at bounding box center [112, 78] width 37 height 40
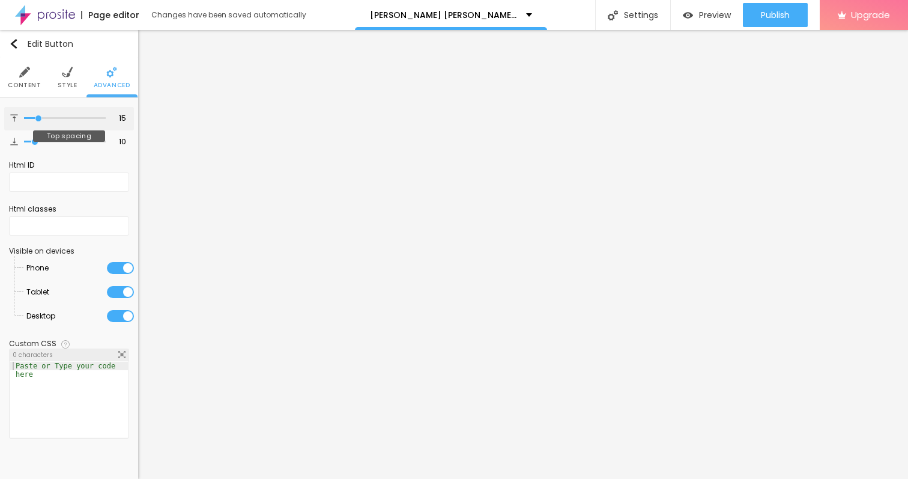
click at [39, 117] on input "range" at bounding box center [65, 118] width 82 height 6
click at [23, 75] on img at bounding box center [24, 72] width 11 height 11
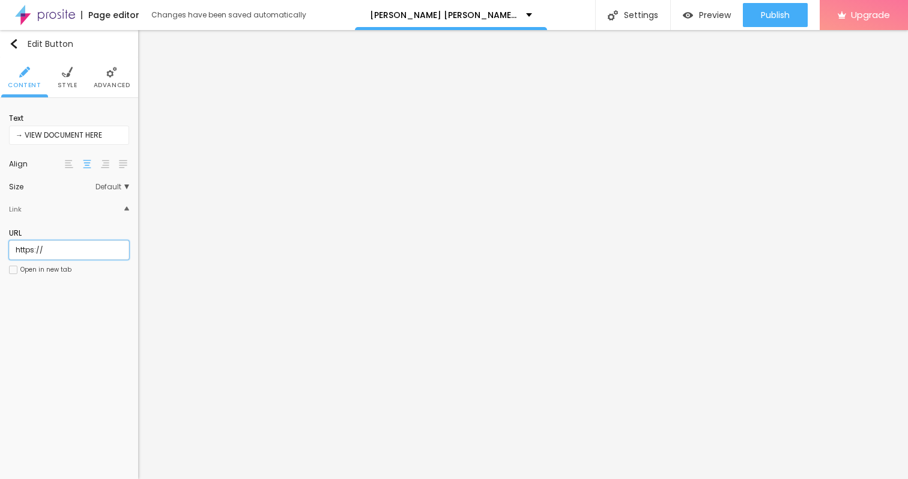
click at [78, 249] on input "https://" at bounding box center [69, 249] width 120 height 19
paste input "[DOMAIN_NAME][URL]"
click at [107, 347] on div "Edit Button Content Style Advanced Text → VIEW DOCUMENT HERE Align Size Default…" at bounding box center [69, 254] width 138 height 449
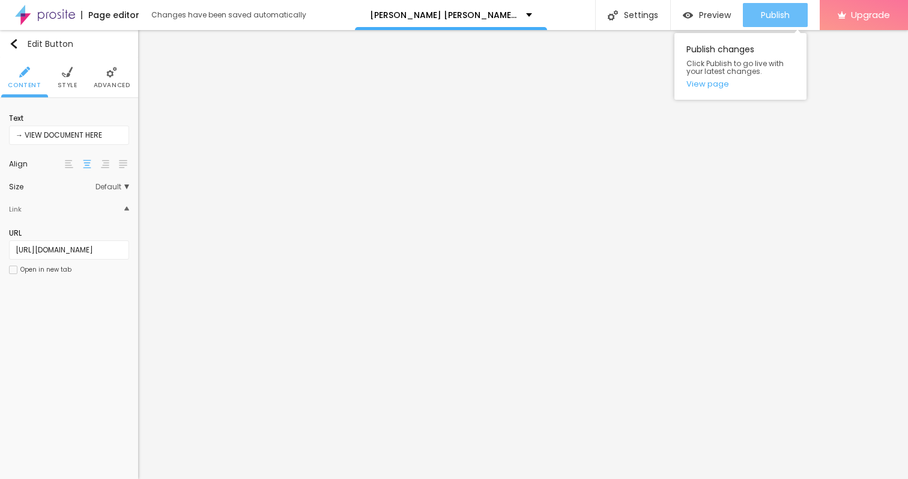
click at [775, 13] on span "Publish" at bounding box center [775, 15] width 29 height 10
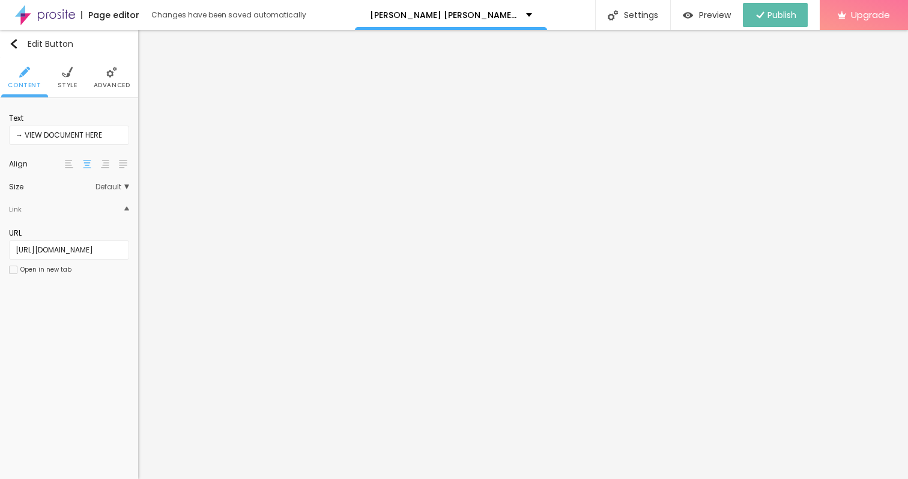
click at [46, 22] on img at bounding box center [45, 15] width 60 height 30
